Goal: Find specific page/section: Find specific page/section

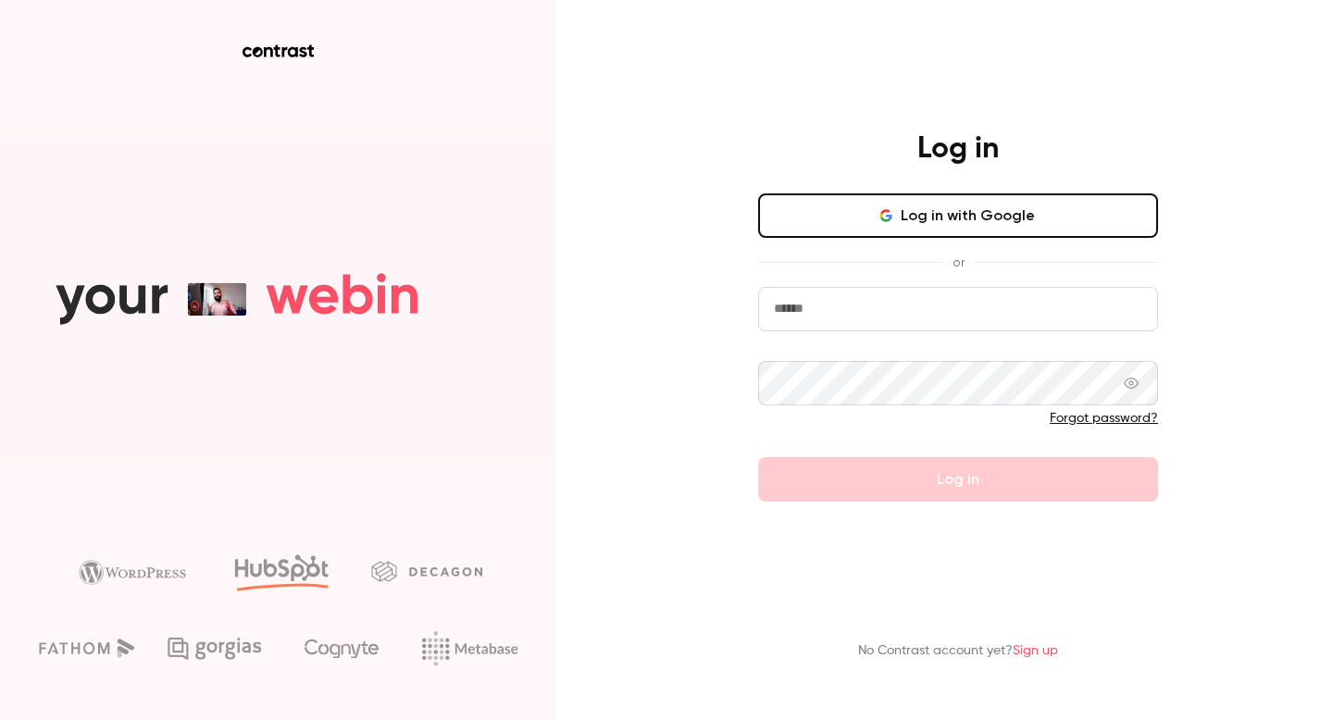
type input "**********"
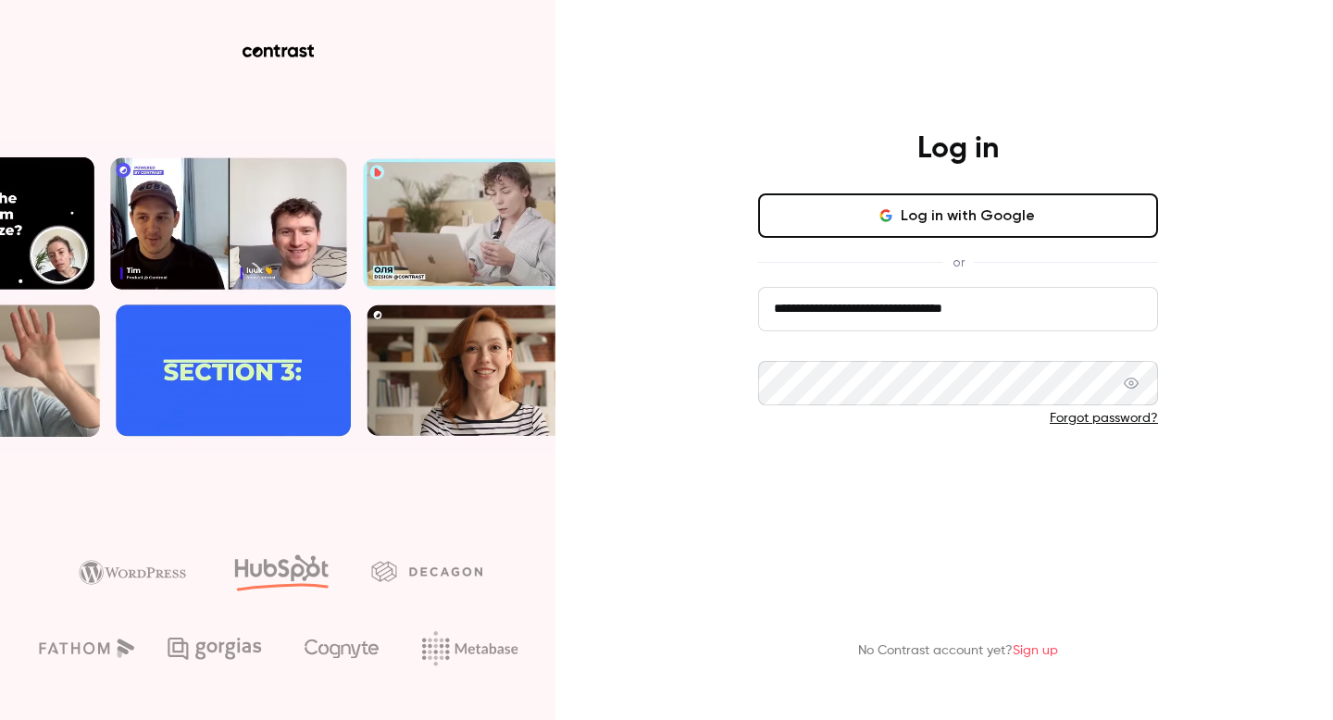
click at [962, 473] on button "Log in" at bounding box center [958, 479] width 400 height 44
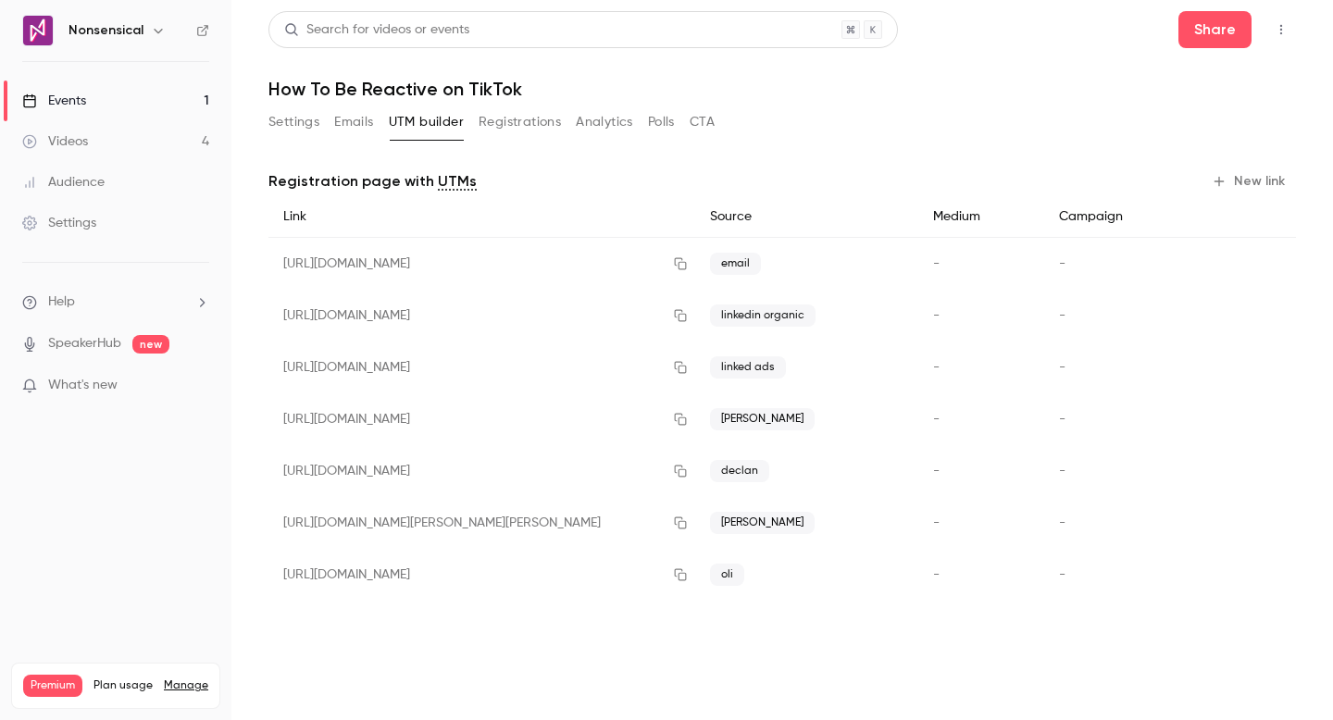
click at [96, 143] on link "Videos 4" at bounding box center [115, 141] width 231 height 41
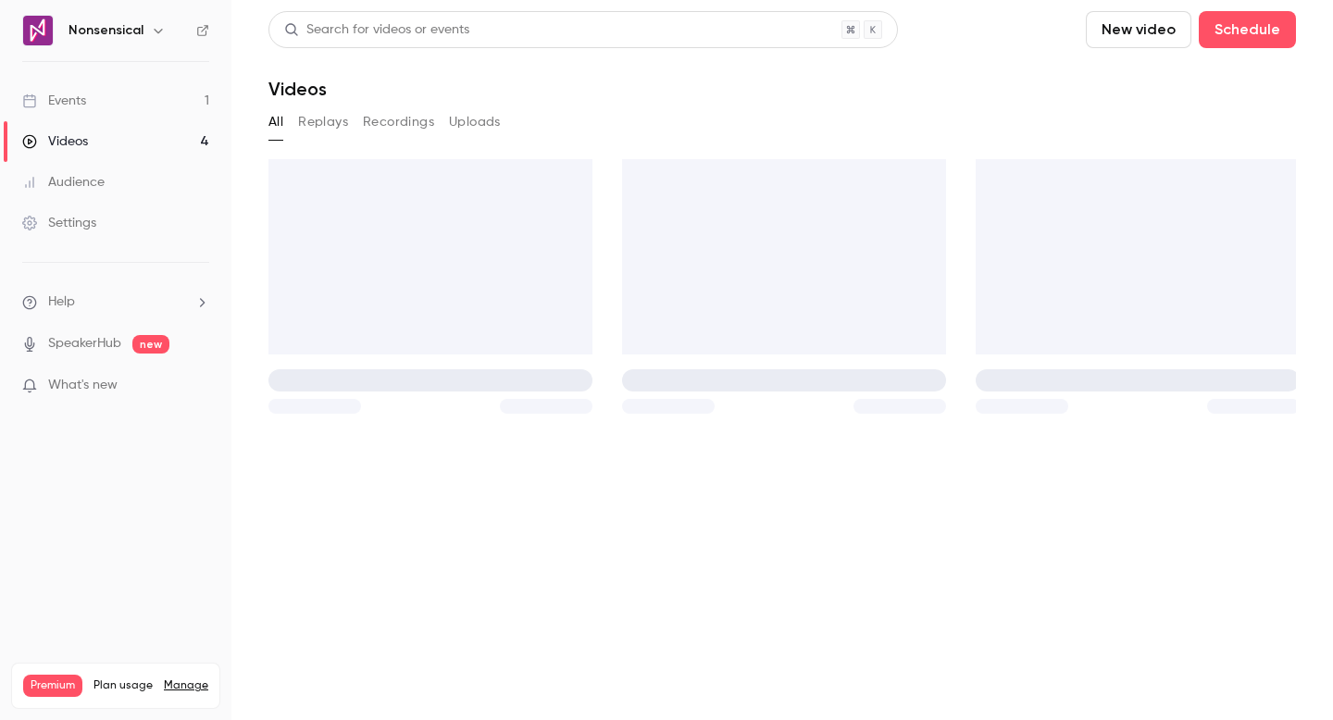
click at [107, 89] on link "Events 1" at bounding box center [115, 101] width 231 height 41
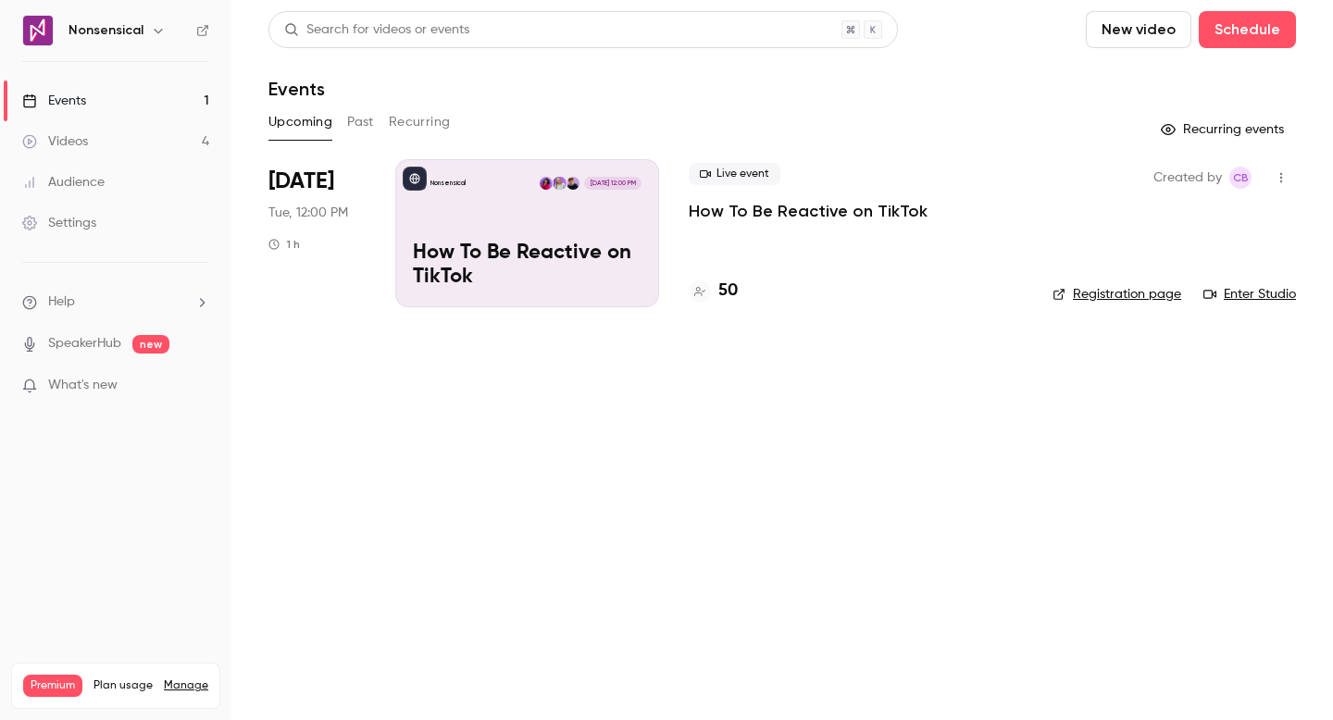
click at [706, 205] on p "How To Be Reactive on TikTok" at bounding box center [808, 211] width 239 height 22
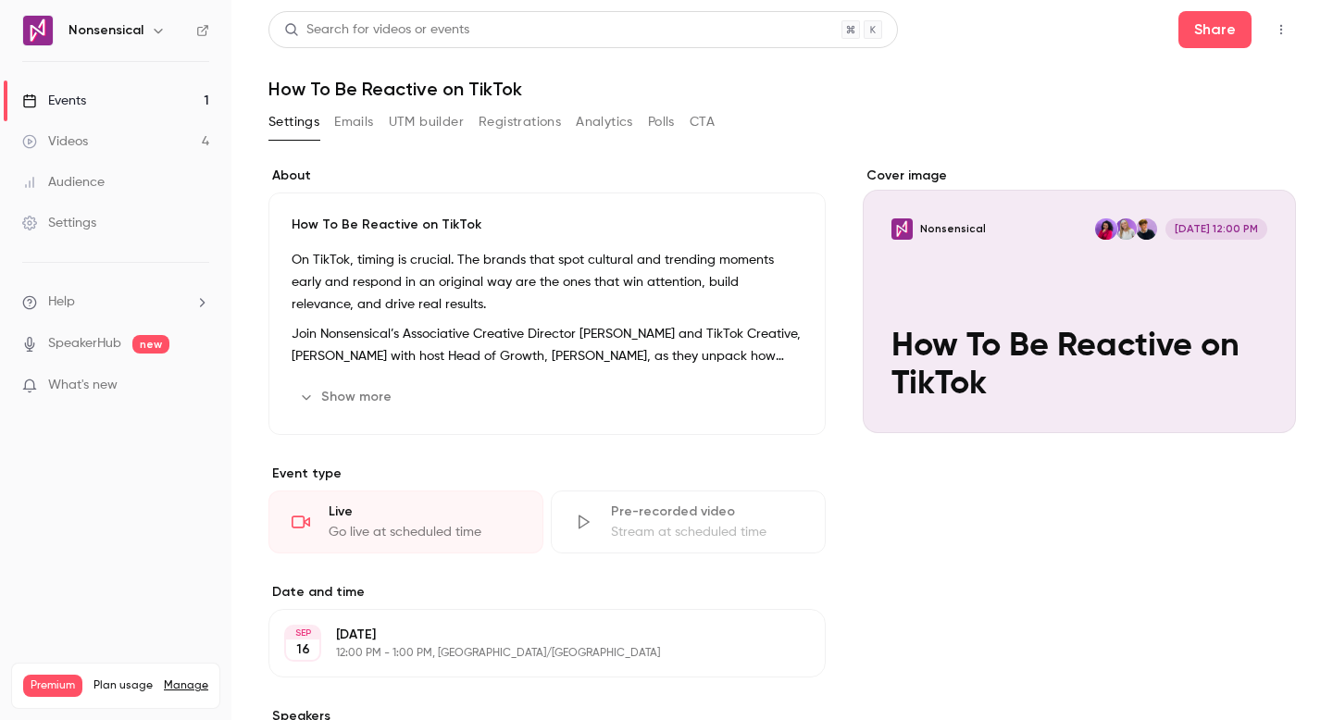
click at [525, 123] on button "Registrations" at bounding box center [519, 122] width 82 height 30
